Goal: Find specific page/section

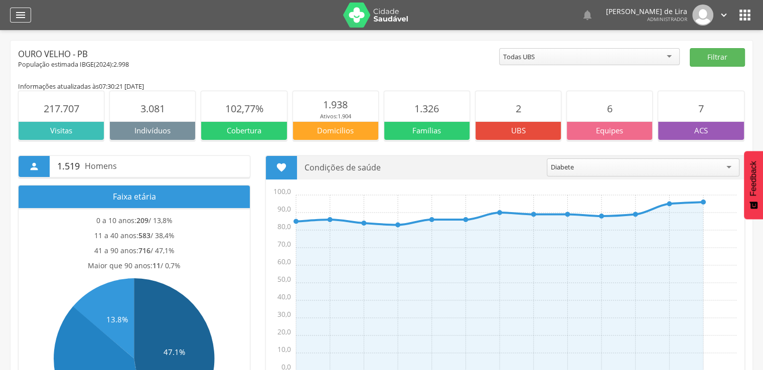
click at [19, 15] on icon "" at bounding box center [21, 15] width 12 height 12
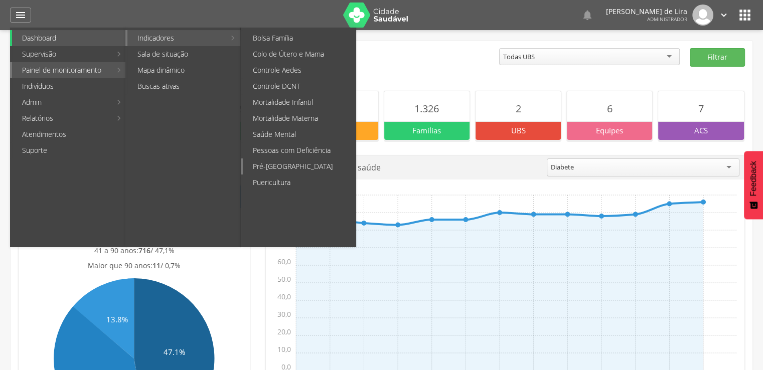
click at [293, 160] on link "Pré-[GEOGRAPHIC_DATA]" at bounding box center [299, 166] width 113 height 16
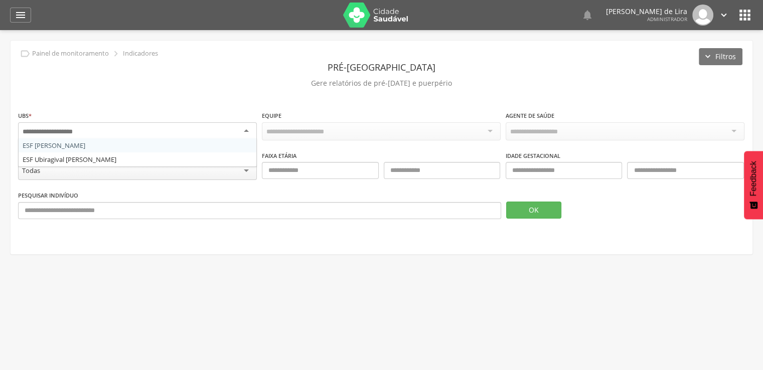
click at [209, 138] on div at bounding box center [137, 131] width 239 height 18
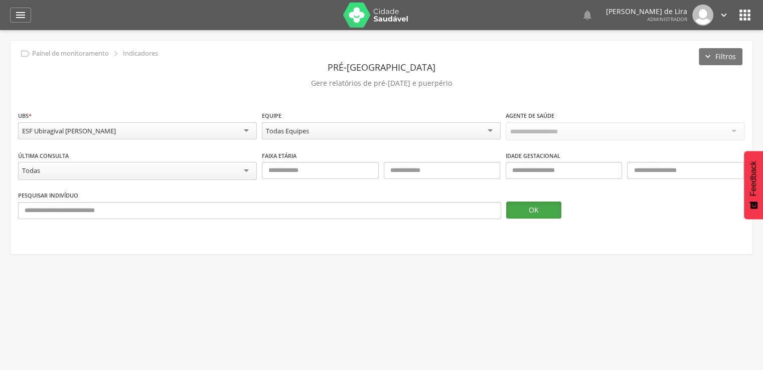
click at [530, 207] on button "OK" at bounding box center [533, 210] width 55 height 17
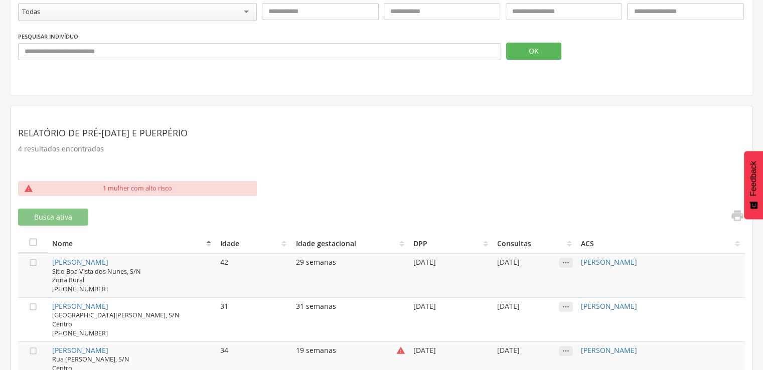
scroll to position [231, 0]
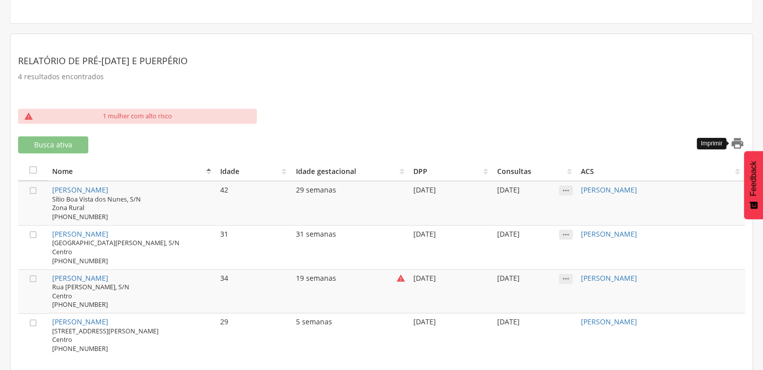
click at [736, 146] on icon "" at bounding box center [737, 143] width 14 height 14
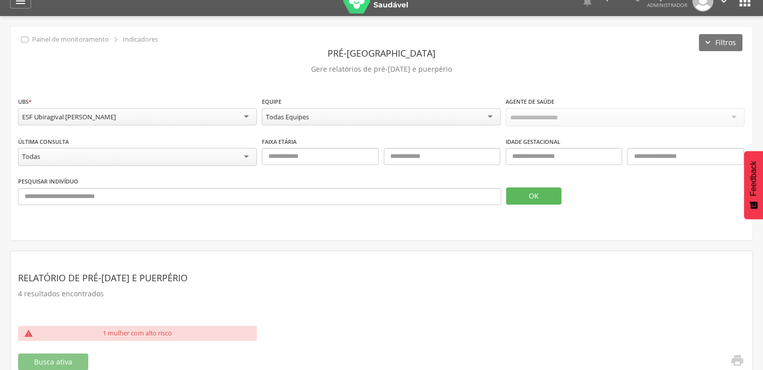
scroll to position [0, 0]
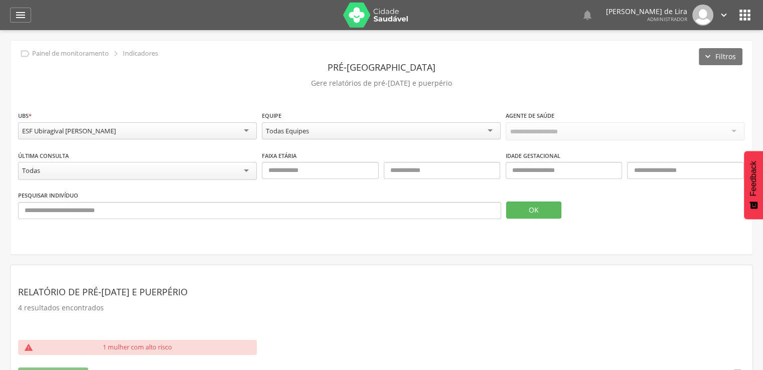
click at [246, 128] on div "ESF Ubiragival [PERSON_NAME]" at bounding box center [137, 130] width 239 height 17
click at [534, 212] on button "OK" at bounding box center [533, 210] width 55 height 17
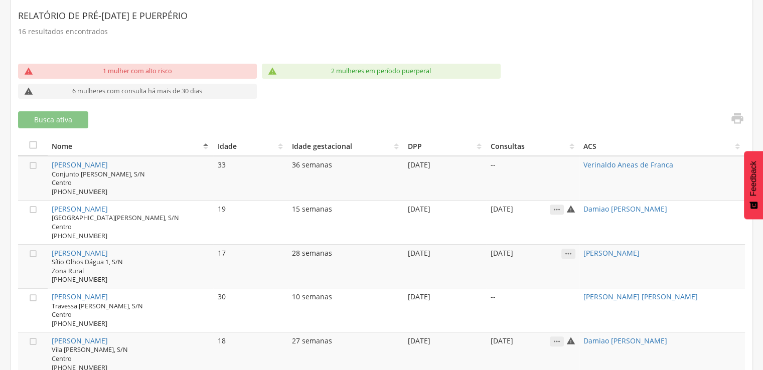
scroll to position [275, 0]
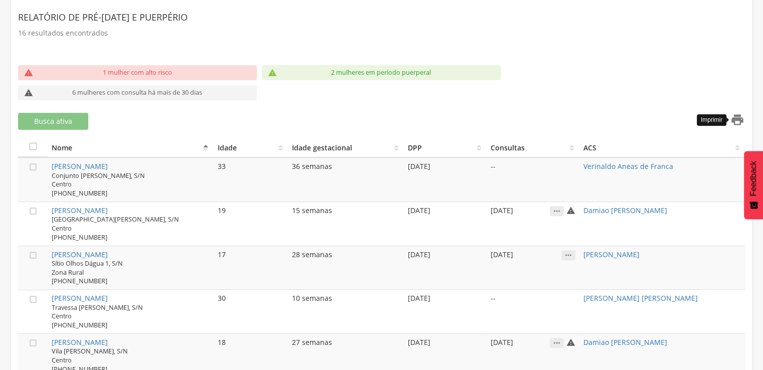
click at [733, 117] on icon "" at bounding box center [737, 120] width 14 height 14
